Goal: Use online tool/utility: Utilize a website feature to perform a specific function

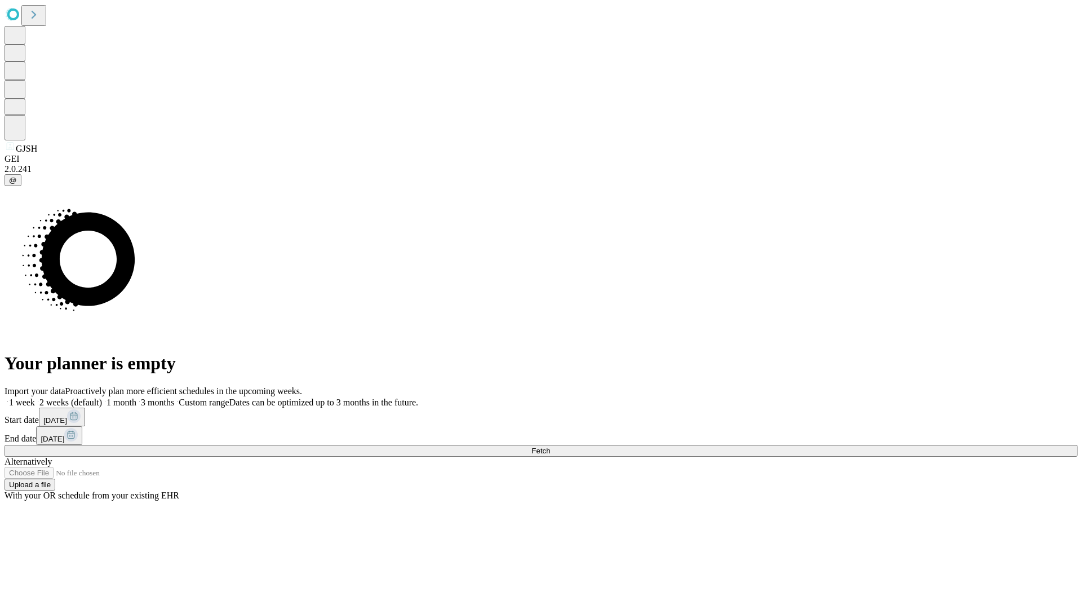
click at [550, 446] on span "Fetch" at bounding box center [540, 450] width 19 height 8
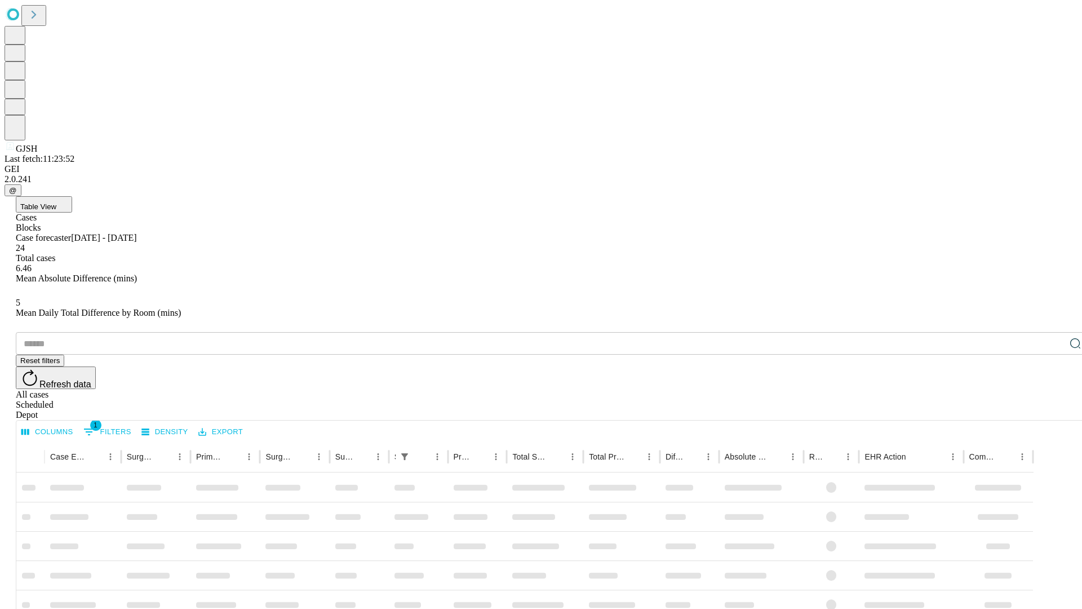
click at [56, 202] on span "Table View" at bounding box center [38, 206] width 36 height 8
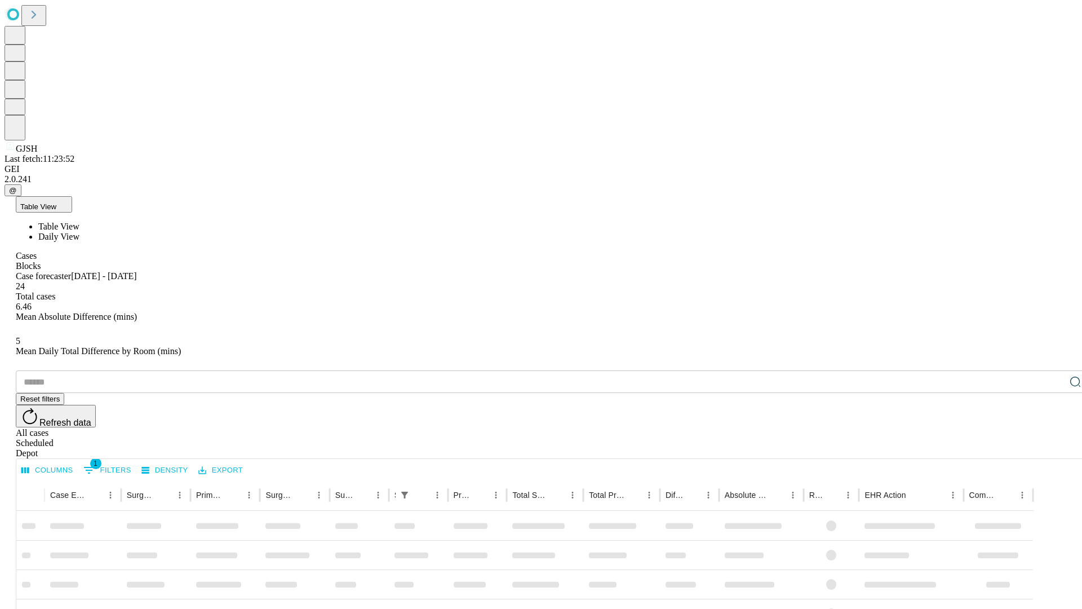
click at [79, 232] on span "Daily View" at bounding box center [58, 237] width 41 height 10
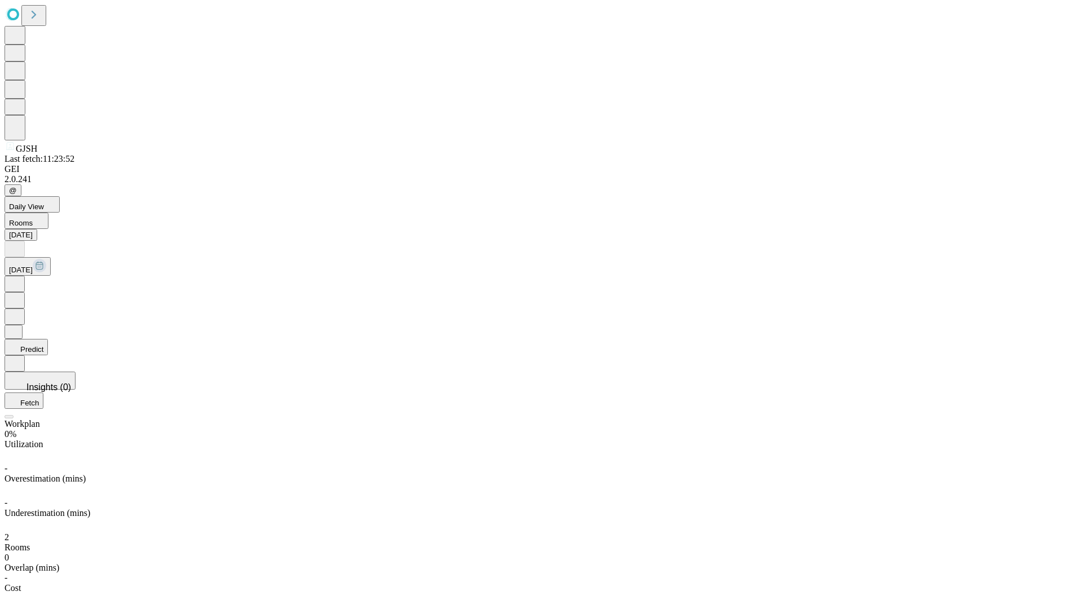
click at [48, 339] on button "Predict" at bounding box center [26, 347] width 43 height 16
